Goal: Transaction & Acquisition: Purchase product/service

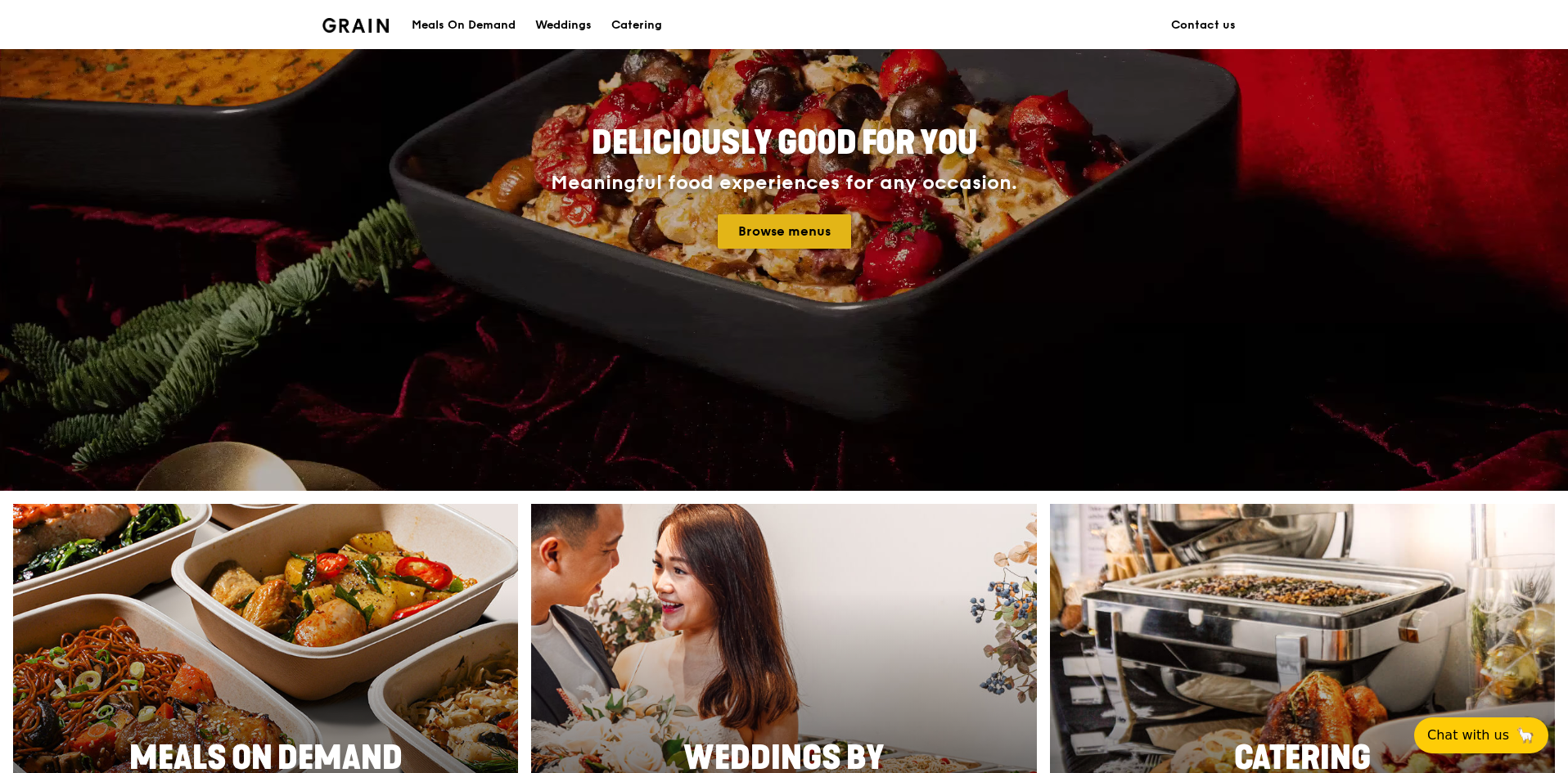
click at [736, 235] on link "Browse menus" at bounding box center [784, 231] width 133 height 35
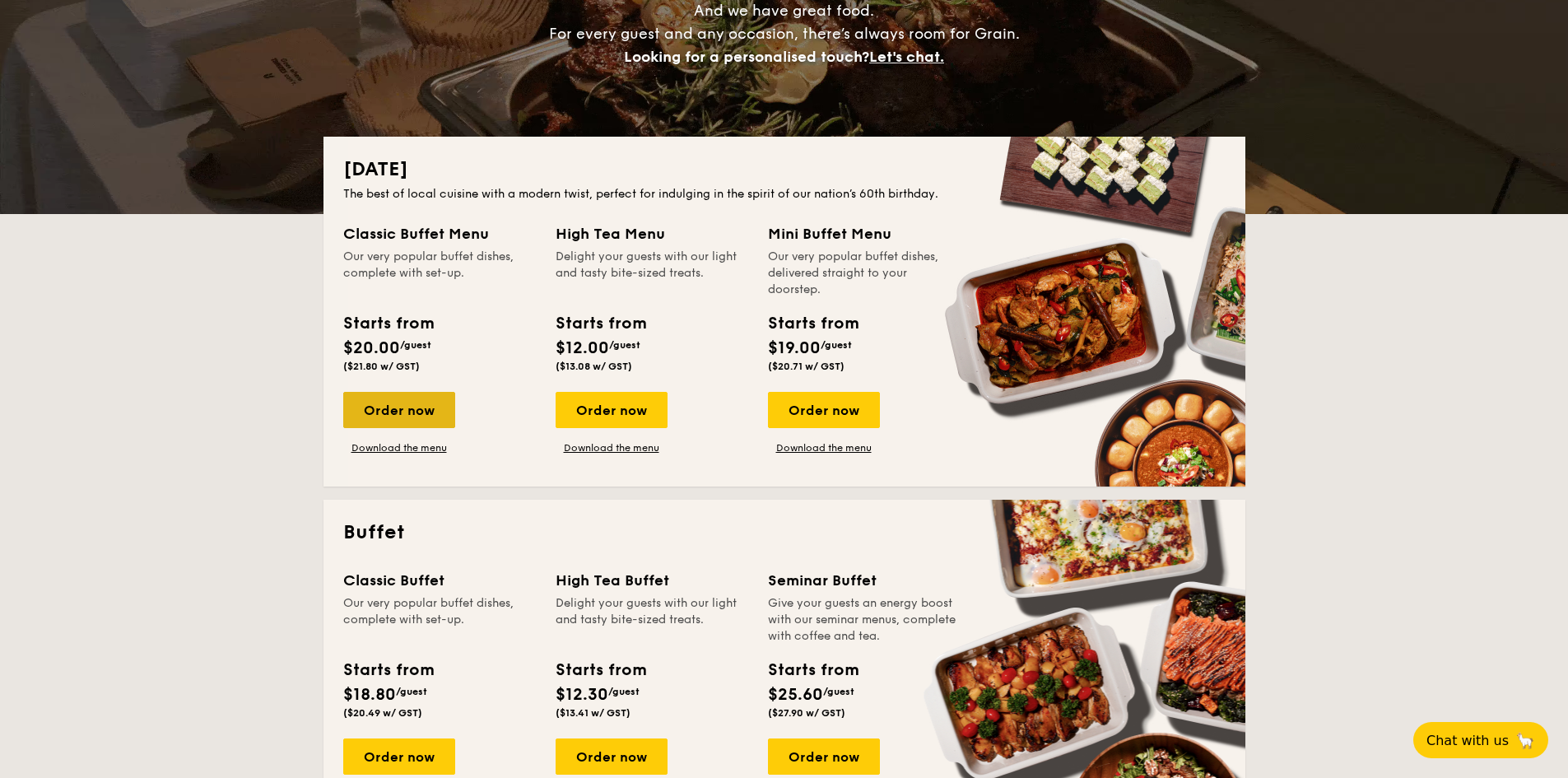
click at [405, 409] on div "Order now" at bounding box center [399, 410] width 112 height 37
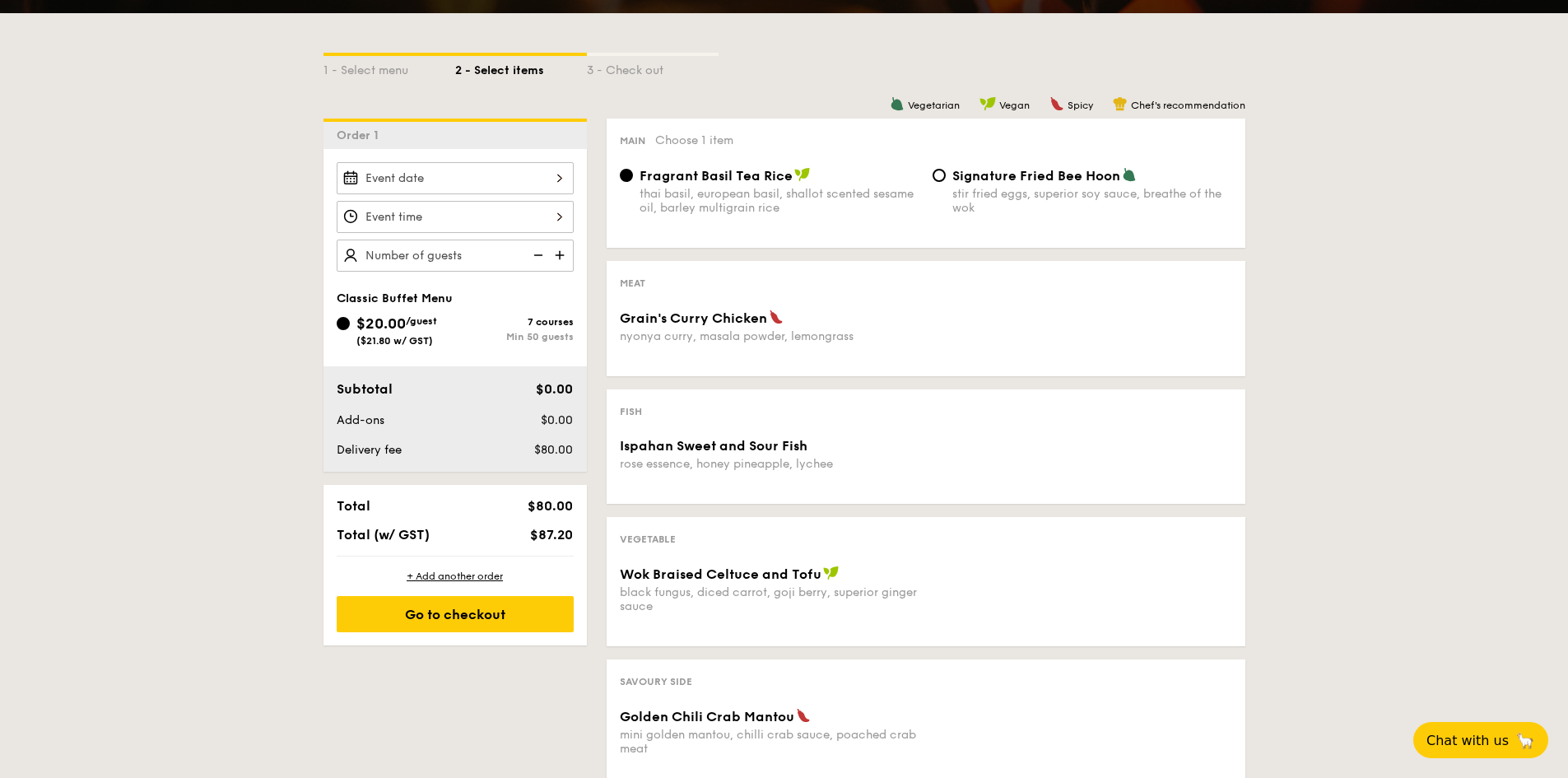
scroll to position [165, 0]
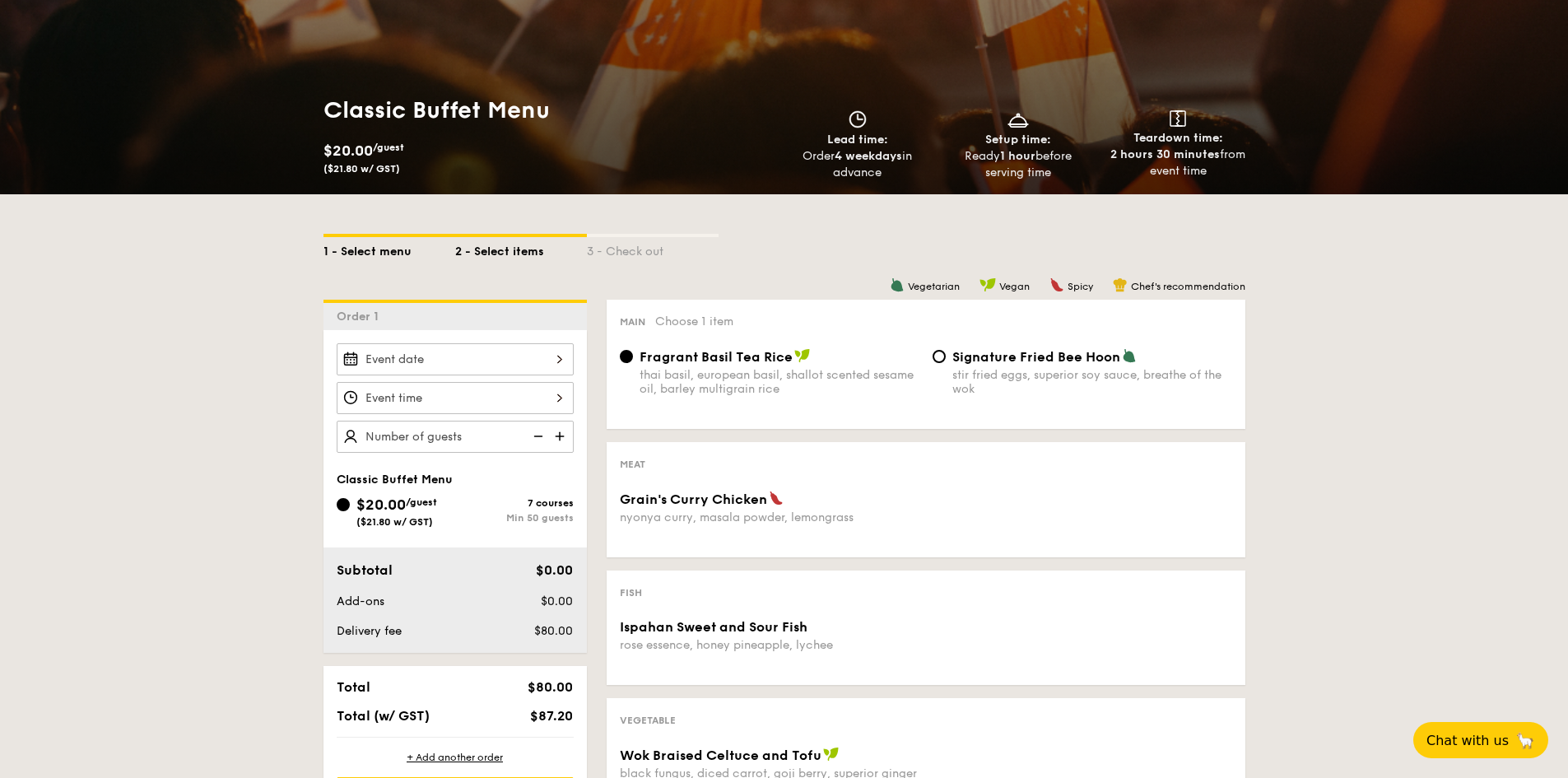
click at [397, 252] on div "1 - Select menu" at bounding box center [389, 248] width 132 height 23
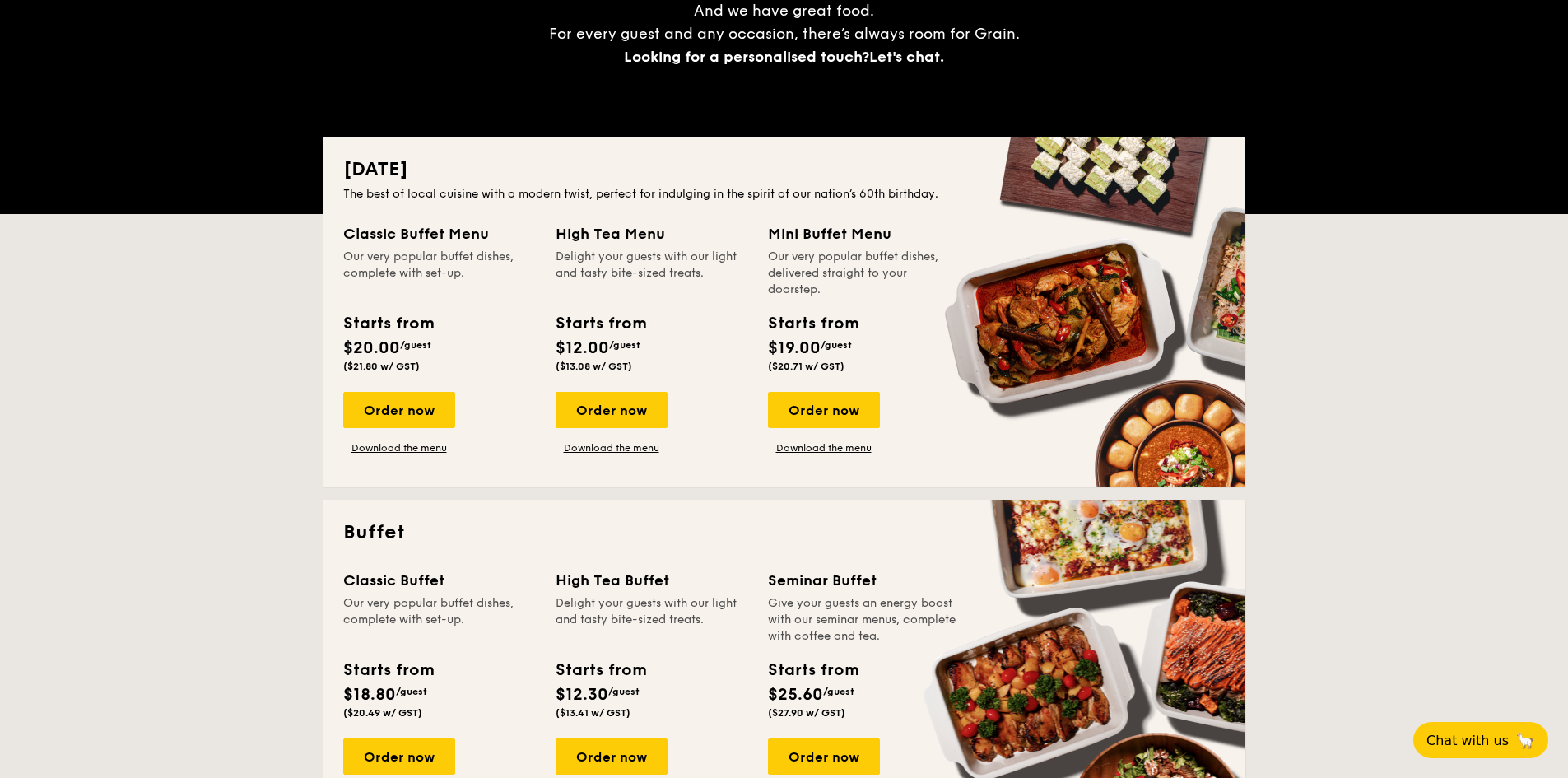
scroll to position [329, 0]
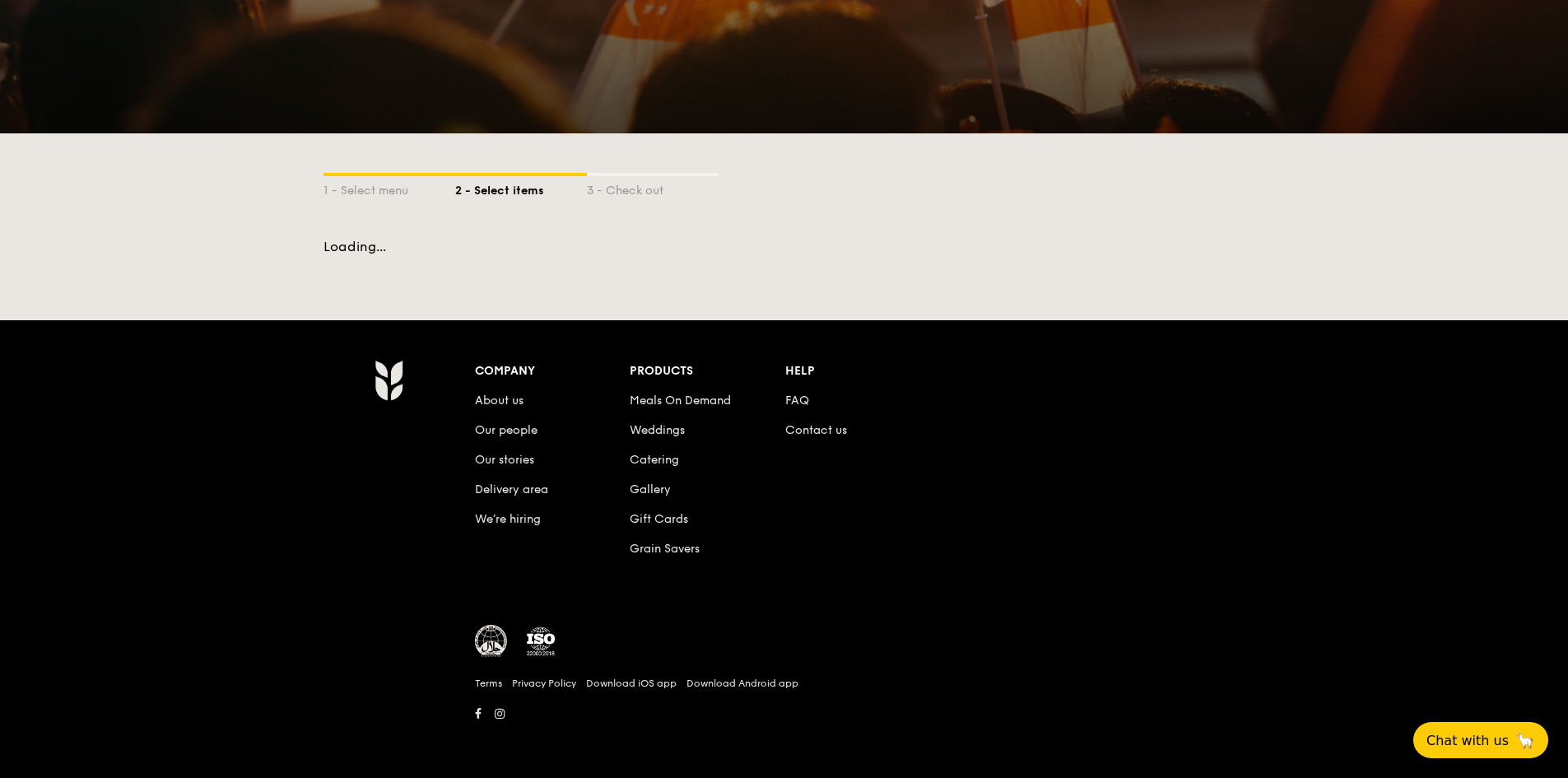
scroll to position [163, 0]
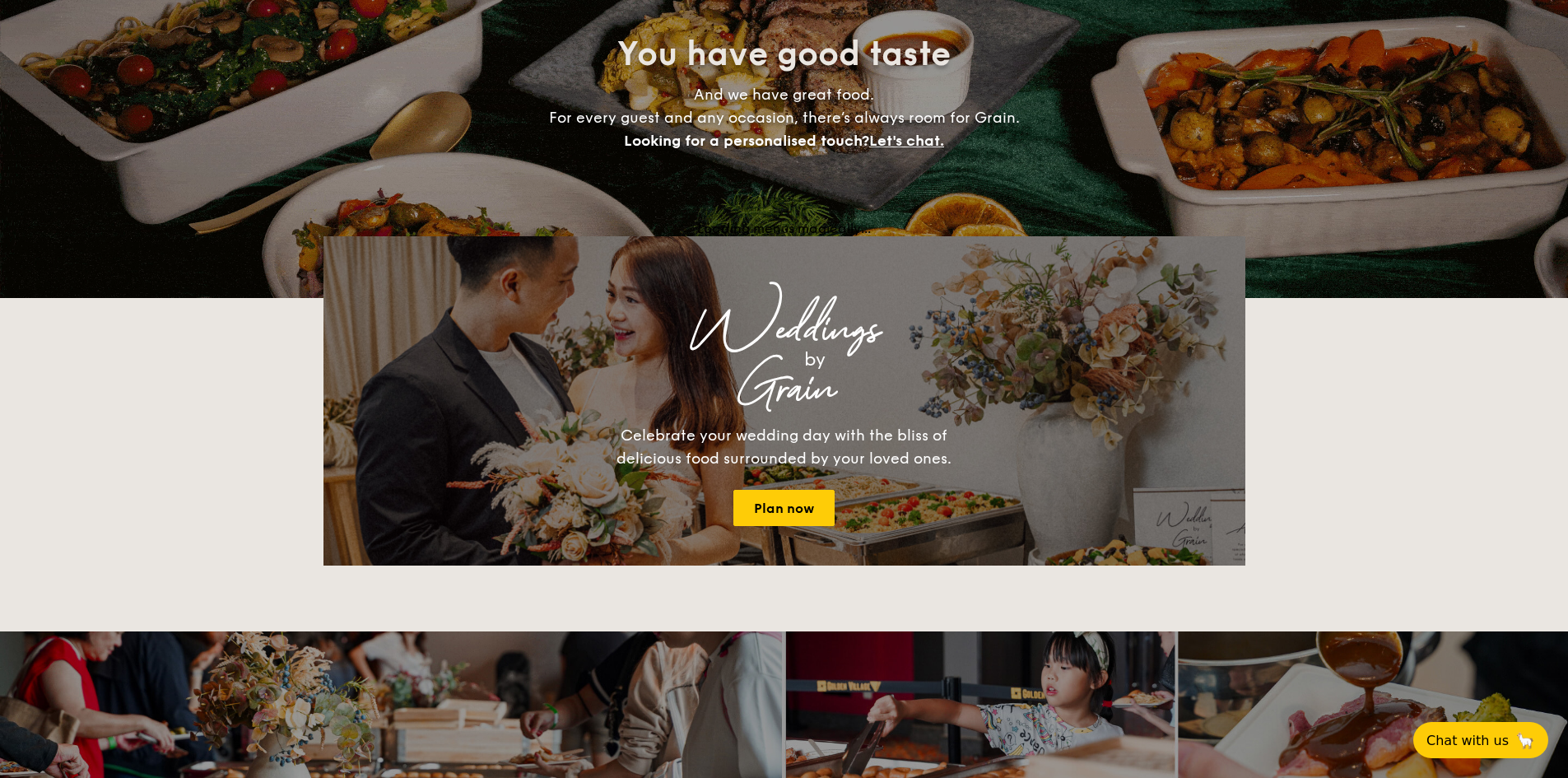
scroll to position [247, 0]
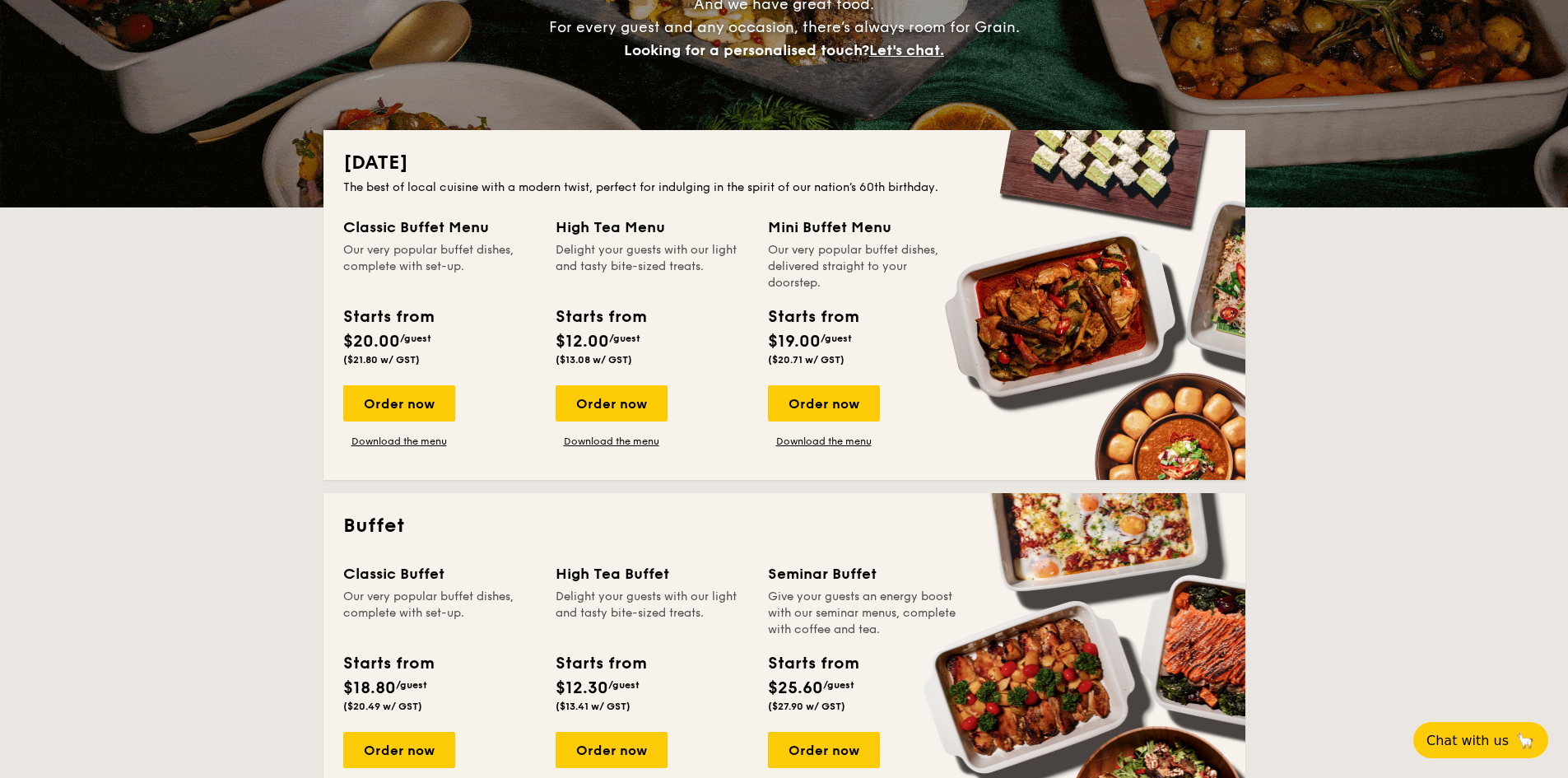
scroll to position [247, 0]
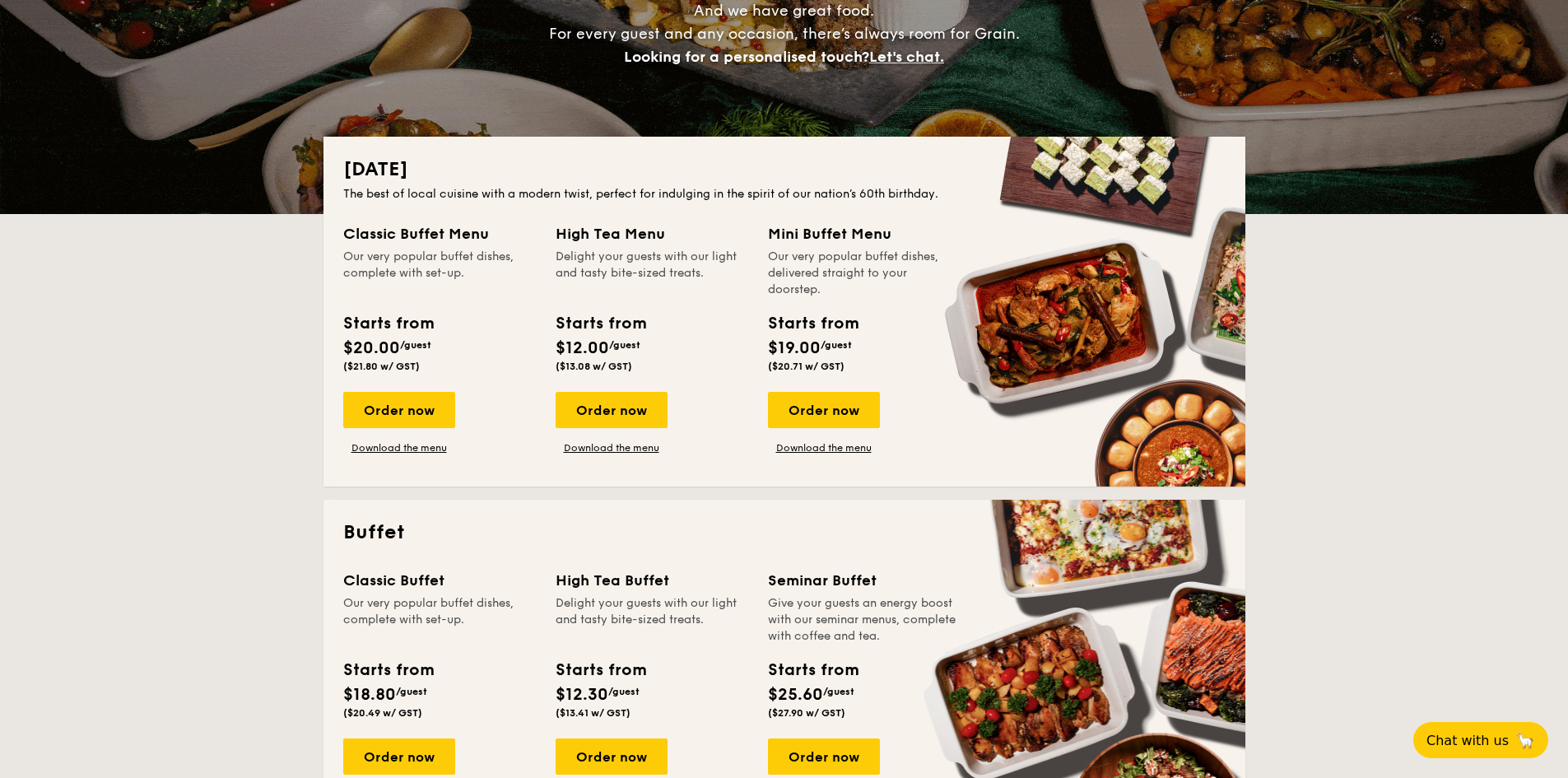
drag, startPoint x: 521, startPoint y: 400, endPoint x: 557, endPoint y: 529, distance: 133.9
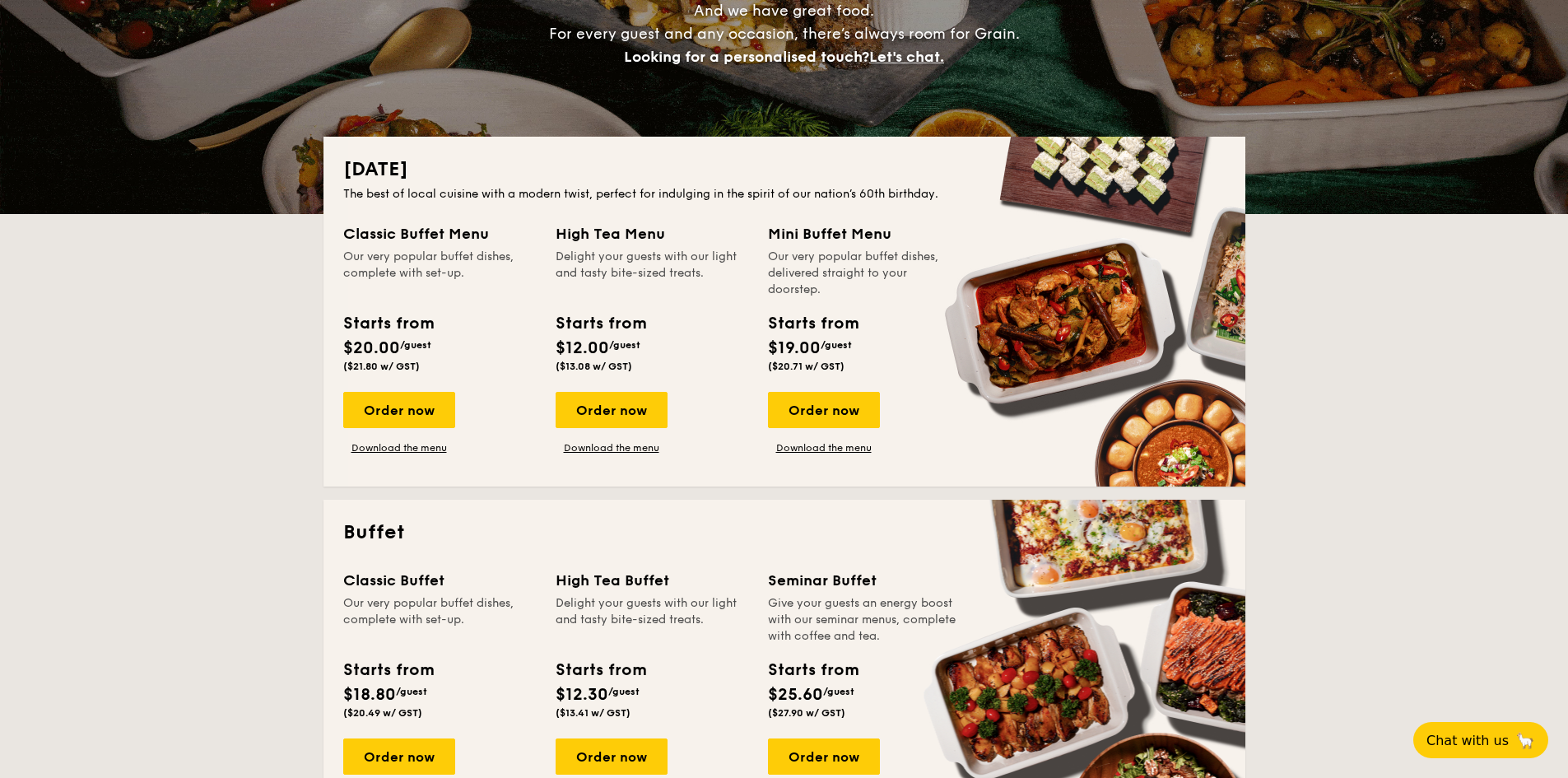
click at [518, 444] on div "Order now Download the menu" at bounding box center [439, 423] width 193 height 63
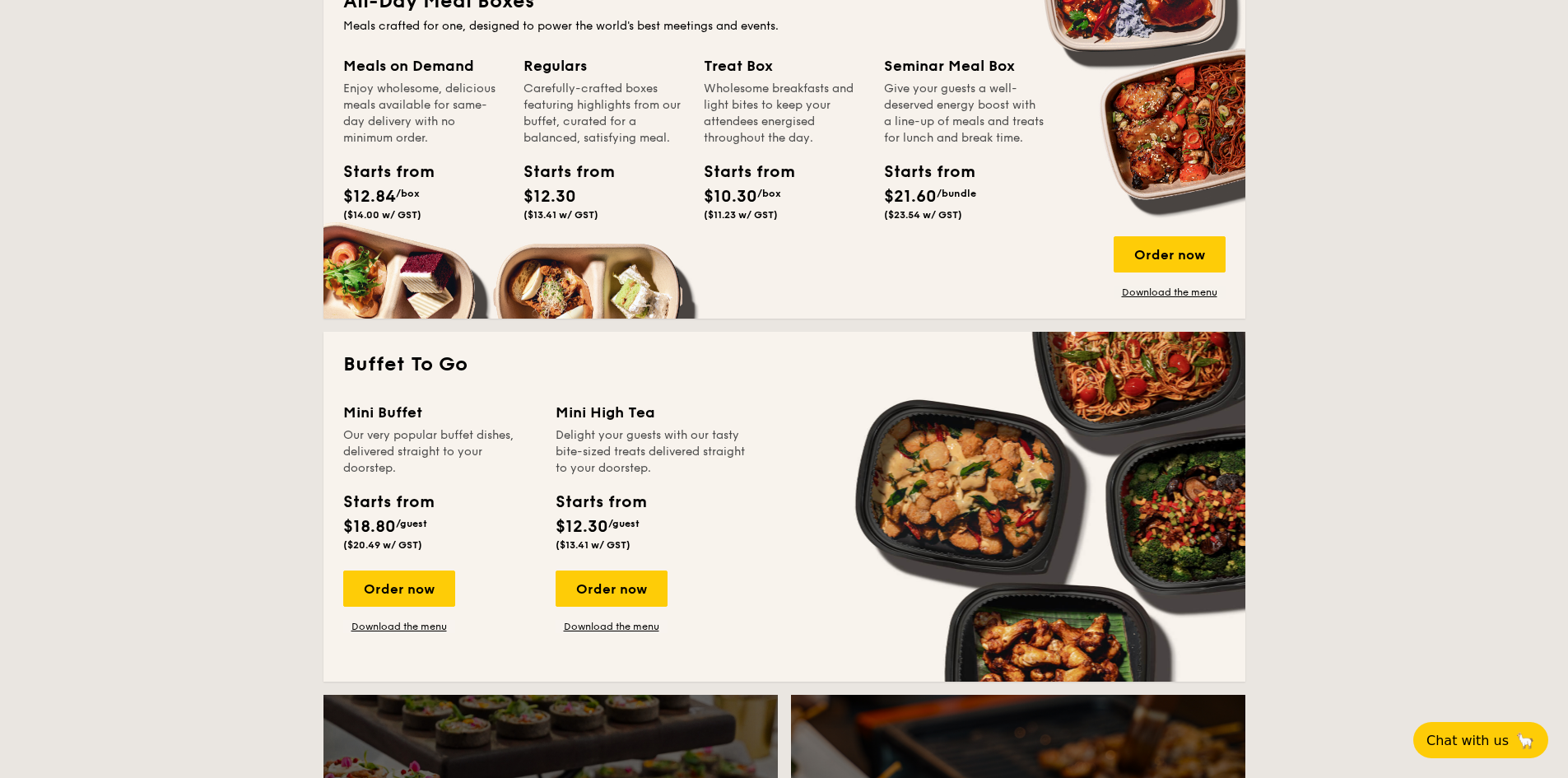
scroll to position [1070, 0]
